Goal: Transaction & Acquisition: Purchase product/service

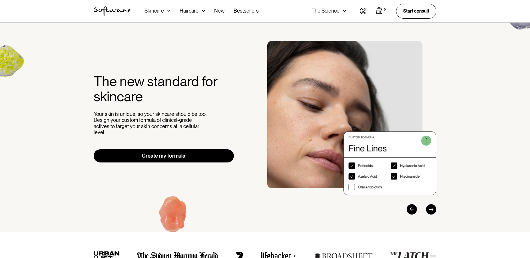
click at [169, 8] on img at bounding box center [168, 11] width 3 height 6
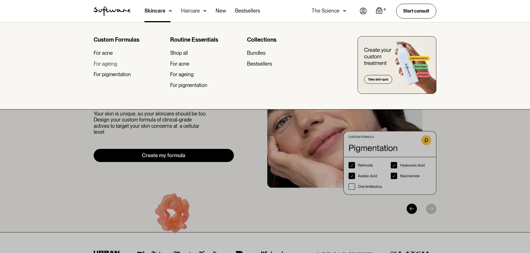
click at [108, 63] on div "For ageing" at bounding box center [105, 64] width 23 height 6
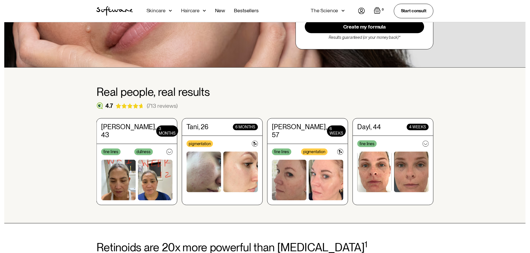
scroll to position [171, 0]
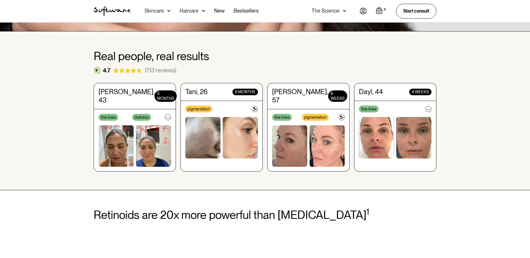
click at [156, 11] on div "Skincare" at bounding box center [154, 11] width 19 height 6
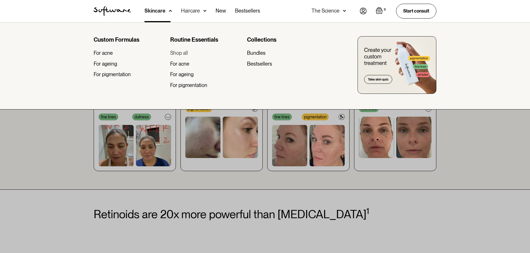
click at [183, 51] on div "Shop all" at bounding box center [179, 53] width 18 height 6
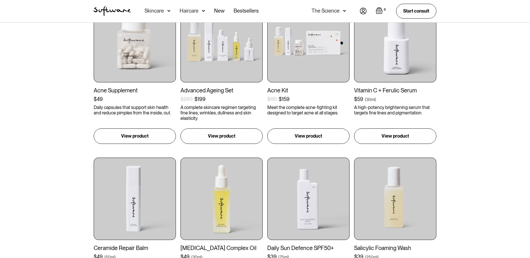
scroll to position [514, 0]
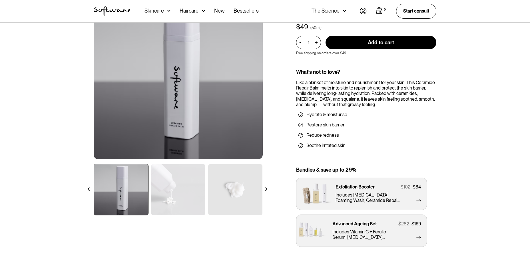
scroll to position [114, 0]
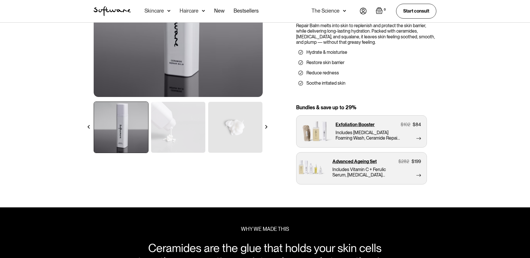
click at [186, 60] on img at bounding box center [178, 12] width 169 height 169
click at [454, 135] on div "Shop all / Ageing / Ceramide Repair Balm Ceramide Repair Balm A luxuriously ric…" at bounding box center [265, 57] width 530 height 299
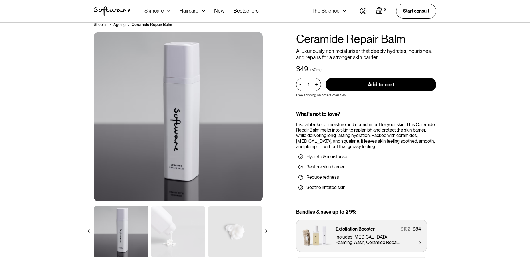
scroll to position [0, 0]
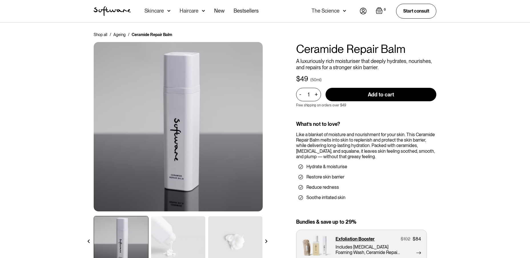
click at [185, 124] on img at bounding box center [178, 126] width 169 height 169
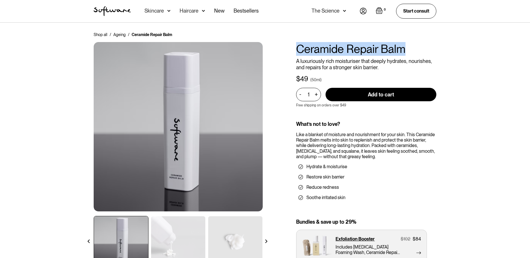
drag, startPoint x: 296, startPoint y: 47, endPoint x: 420, endPoint y: 47, distance: 123.1
click at [420, 47] on h1 "Ceramide Repair Balm" at bounding box center [366, 49] width 140 height 14
copy h1 "Ceramide Repair Balm"
